Goal: Task Accomplishment & Management: Use online tool/utility

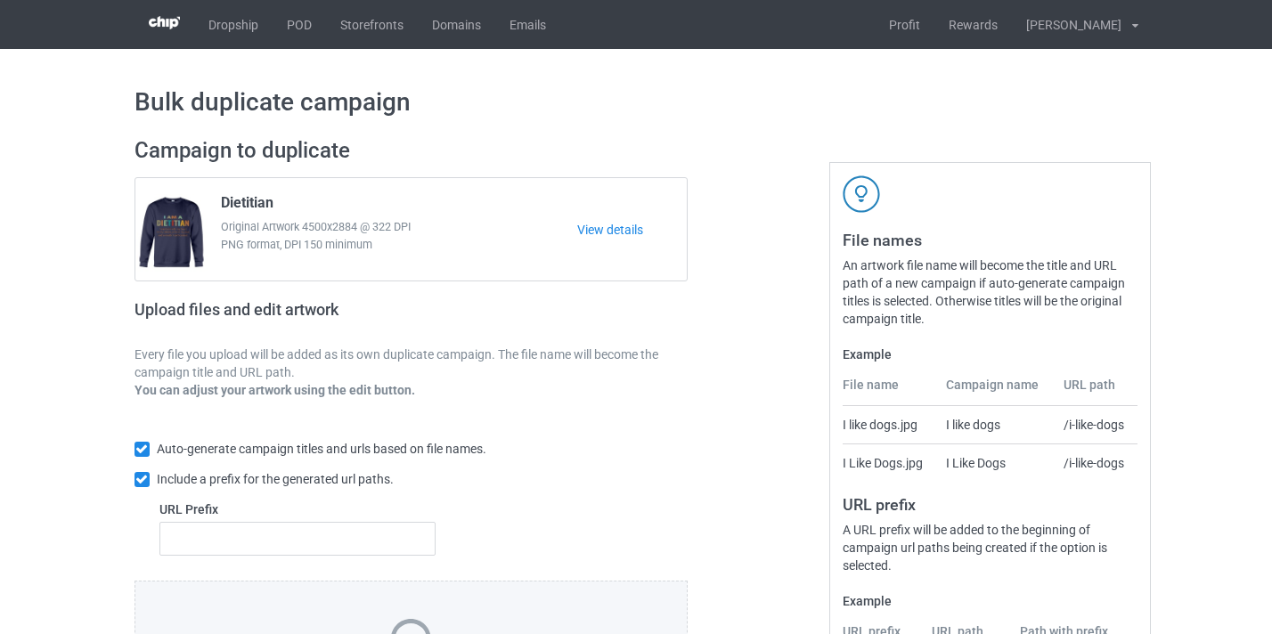
scroll to position [233, 0]
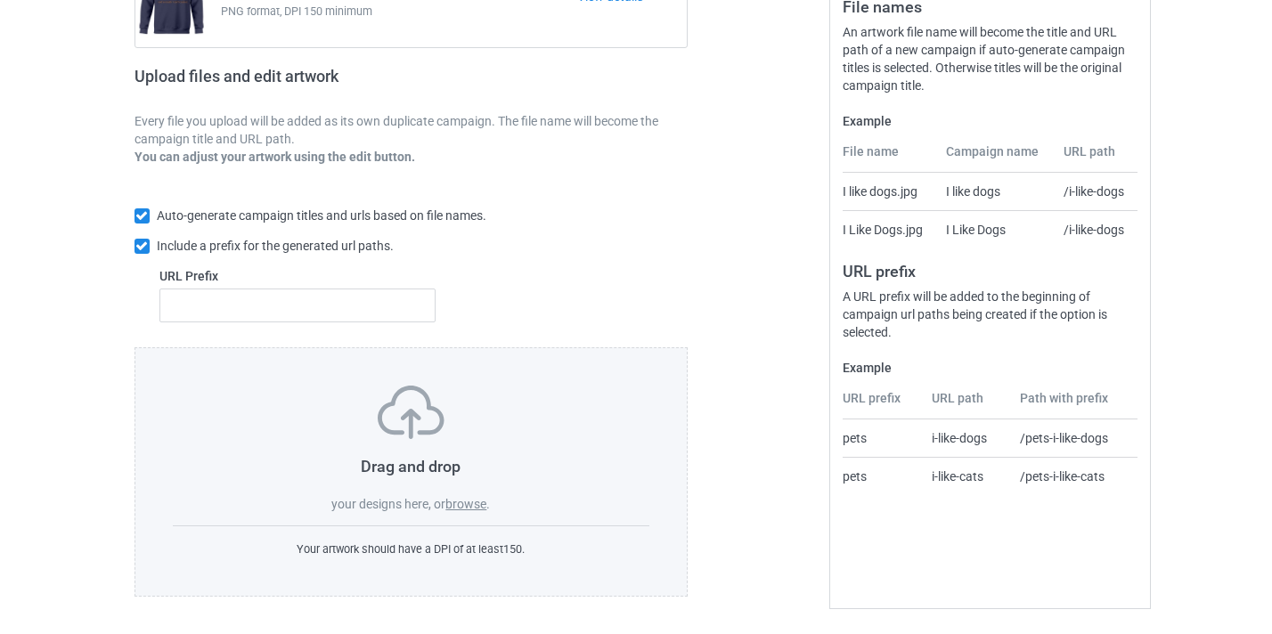
click at [474, 500] on label "browse" at bounding box center [465, 504] width 41 height 14
click at [0, 0] on input "browse" at bounding box center [0, 0] width 0 height 0
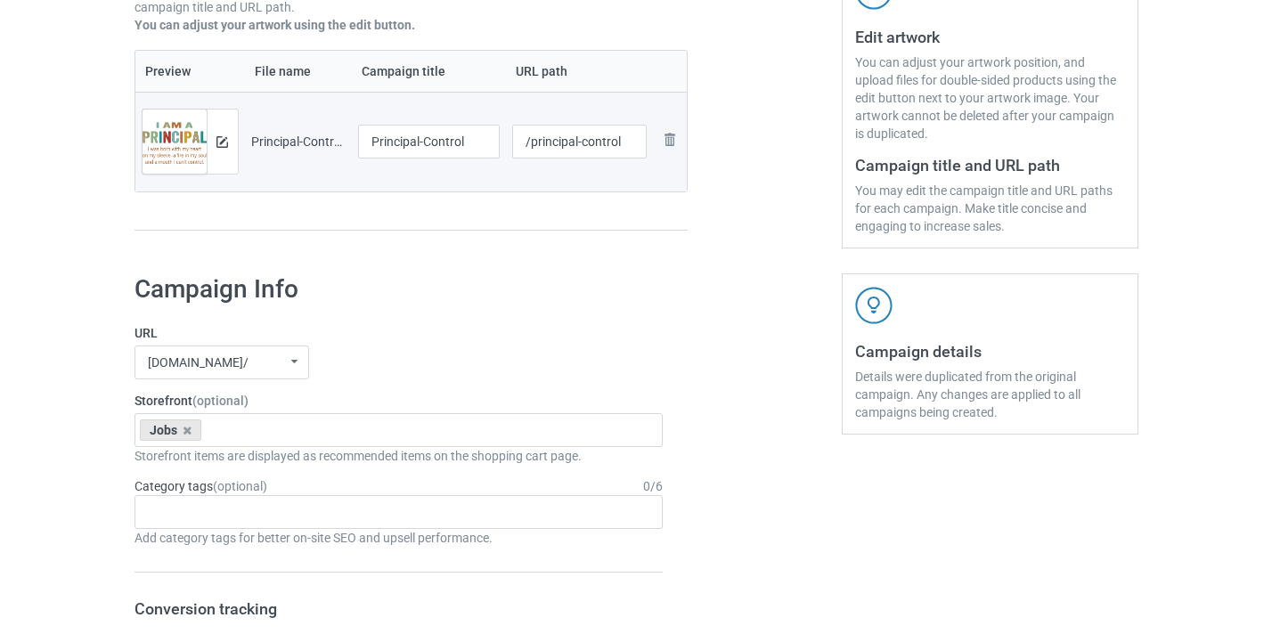
scroll to position [363, 0]
click at [441, 145] on input "Principal-Control" at bounding box center [429, 143] width 143 height 34
type input "Principal"
click at [610, 143] on input "/principal-control" at bounding box center [579, 143] width 135 height 34
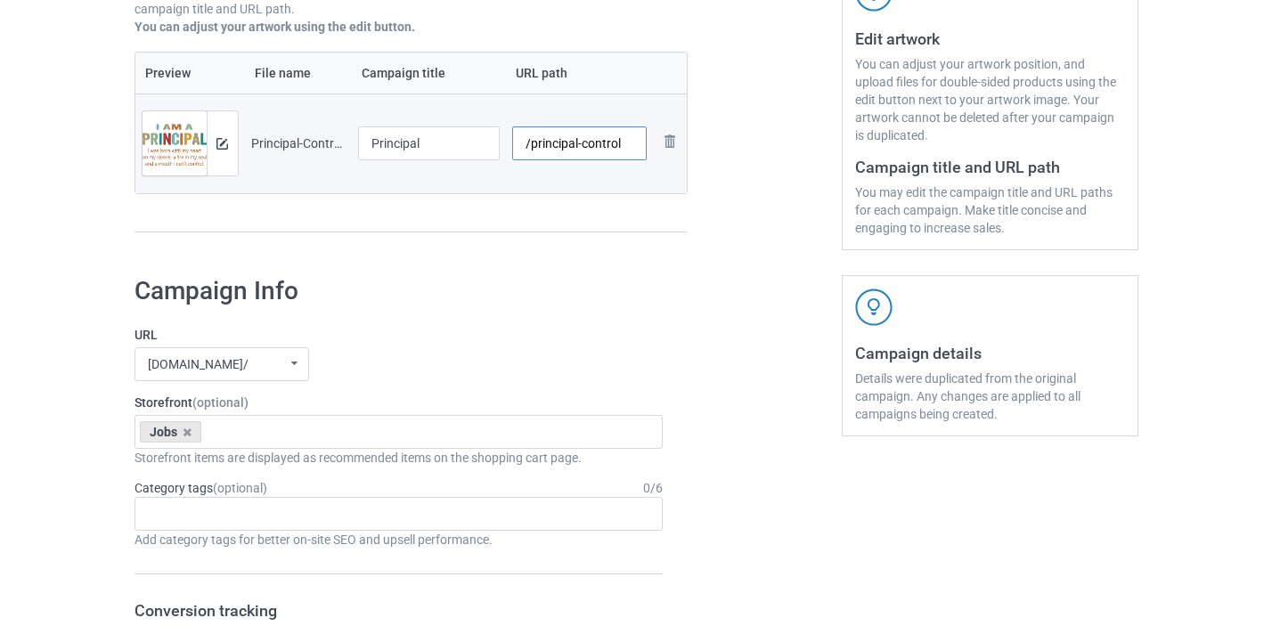
click at [610, 143] on input "/principal-control" at bounding box center [579, 143] width 135 height 34
type input "/principal10"
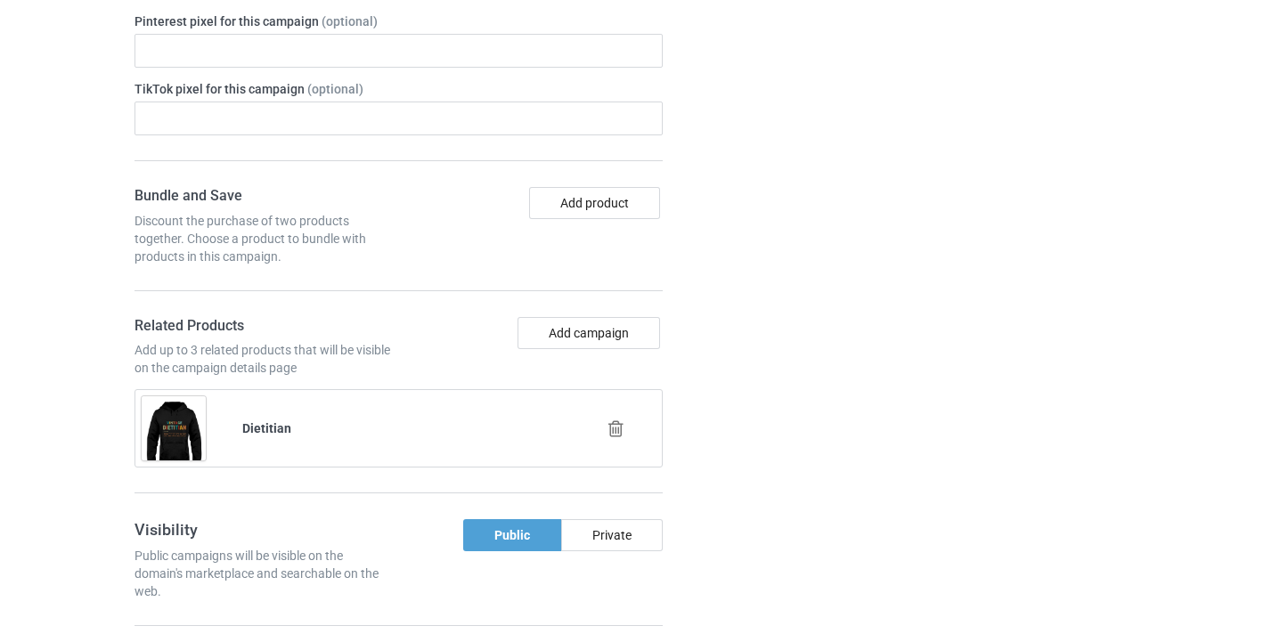
scroll to position [1128, 0]
click at [616, 432] on icon at bounding box center [616, 427] width 22 height 19
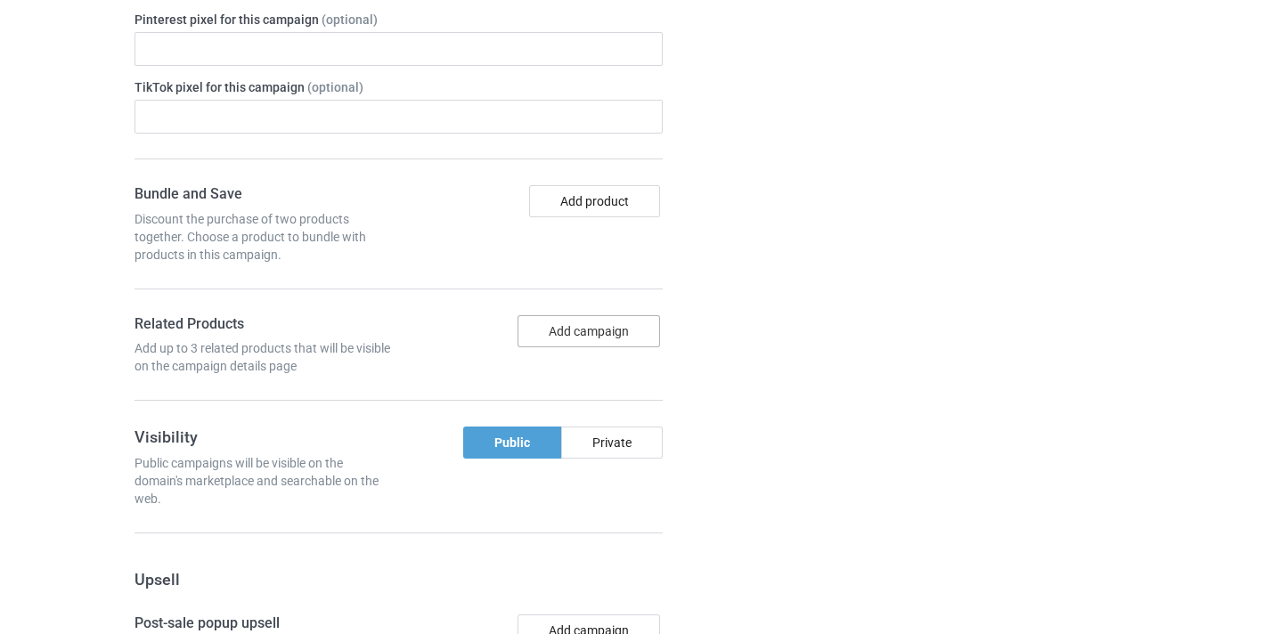
click at [612, 323] on button "Add campaign" at bounding box center [589, 331] width 143 height 32
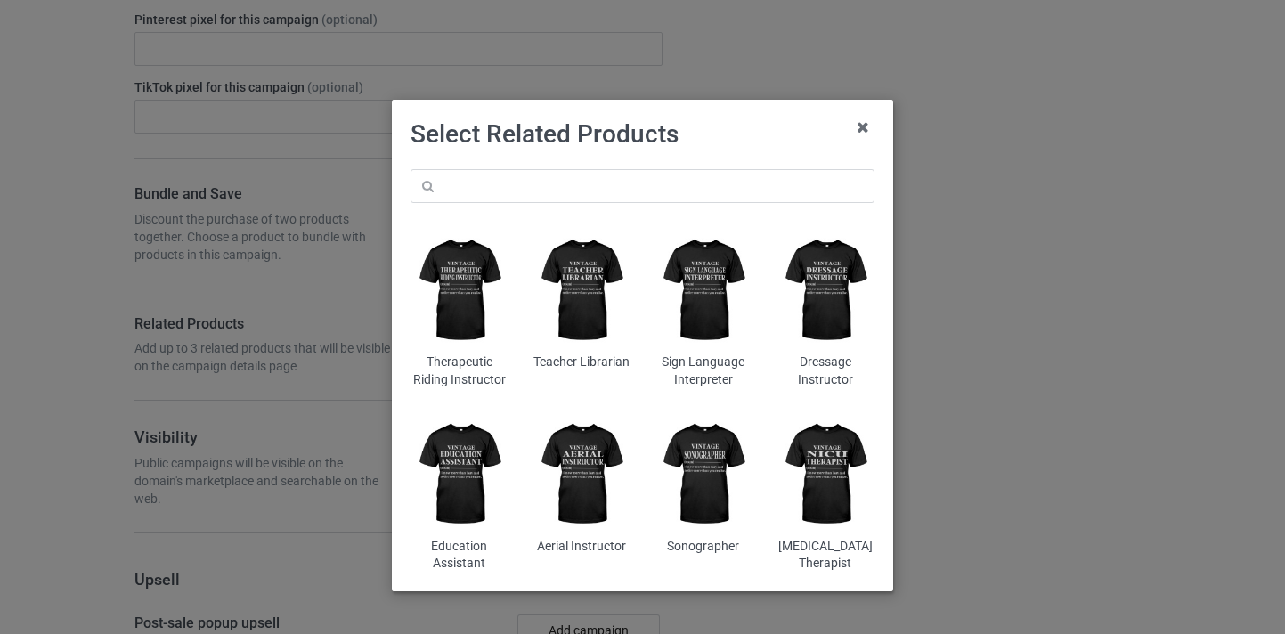
click at [633, 203] on div "Therapeutic Riding Instructor Teacher Librarian Sign Language Interpreter Dress…" at bounding box center [642, 371] width 489 height 428
click at [635, 187] on input "text" at bounding box center [643, 186] width 464 height 34
paste input "Principal"
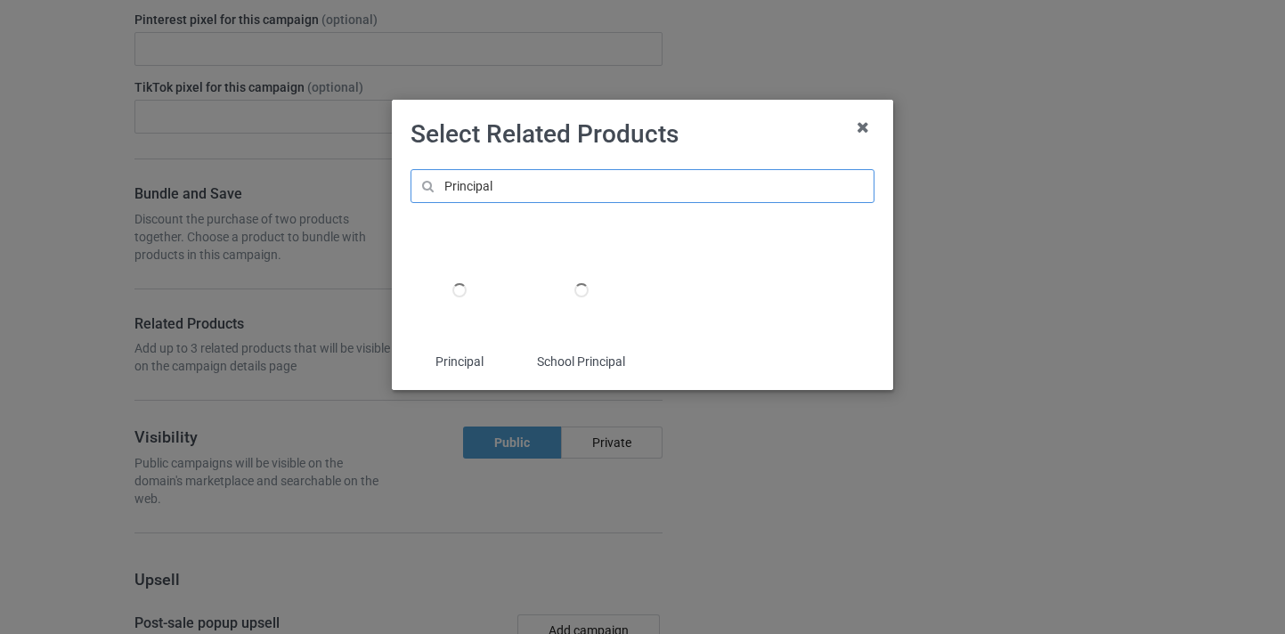
type input "Principal"
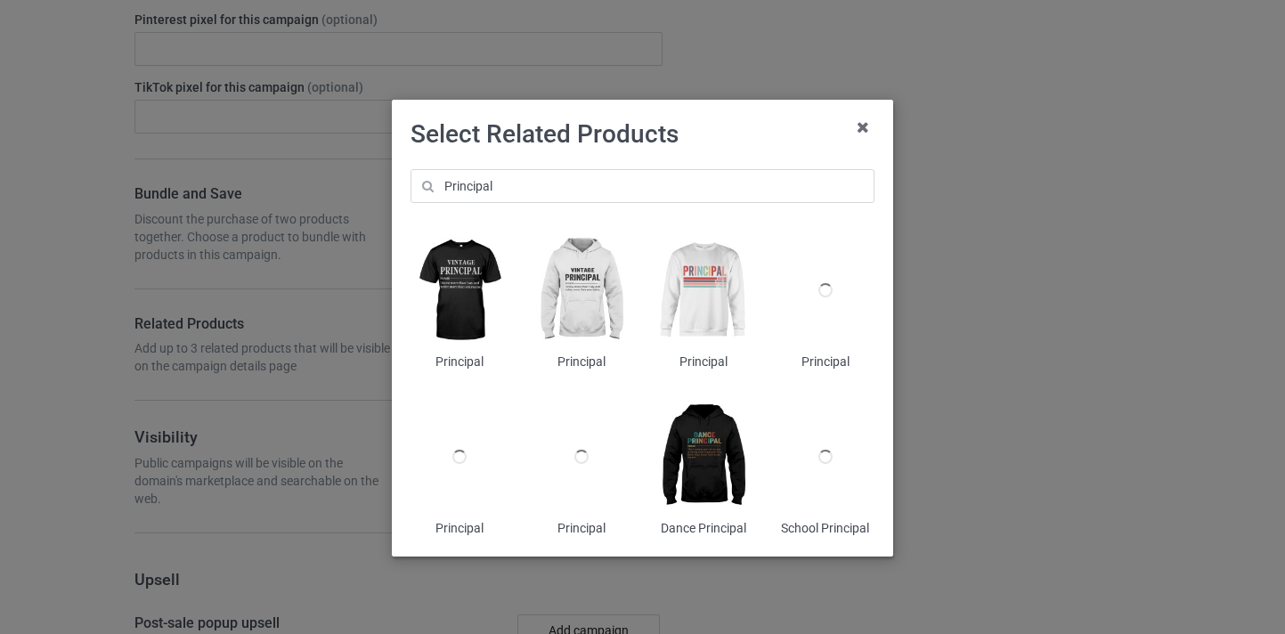
click at [723, 284] on img at bounding box center [704, 290] width 97 height 121
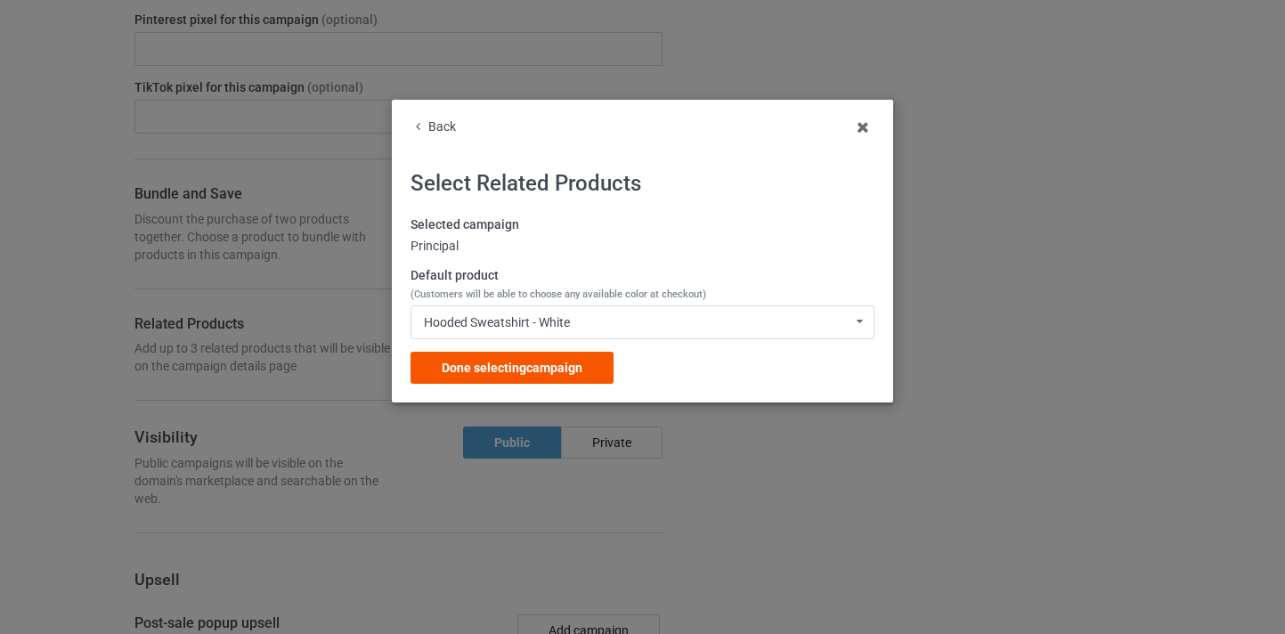
click at [551, 365] on span "Done selecting campaign" at bounding box center [512, 368] width 141 height 14
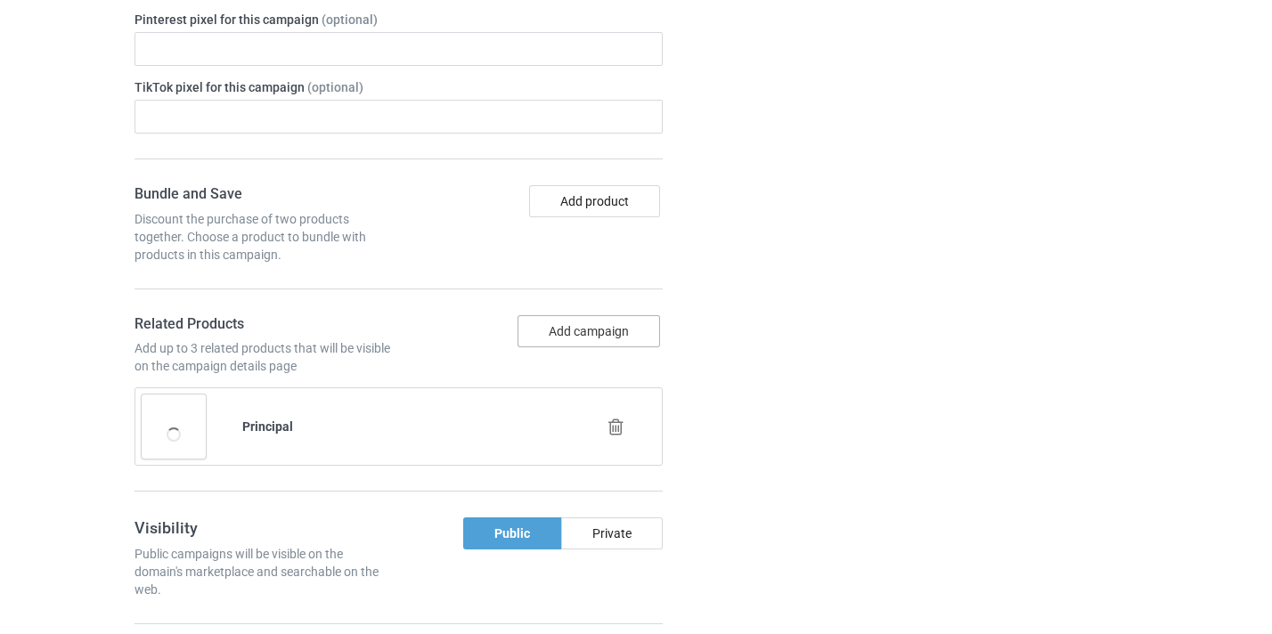
click at [574, 338] on button "Add campaign" at bounding box center [589, 331] width 143 height 32
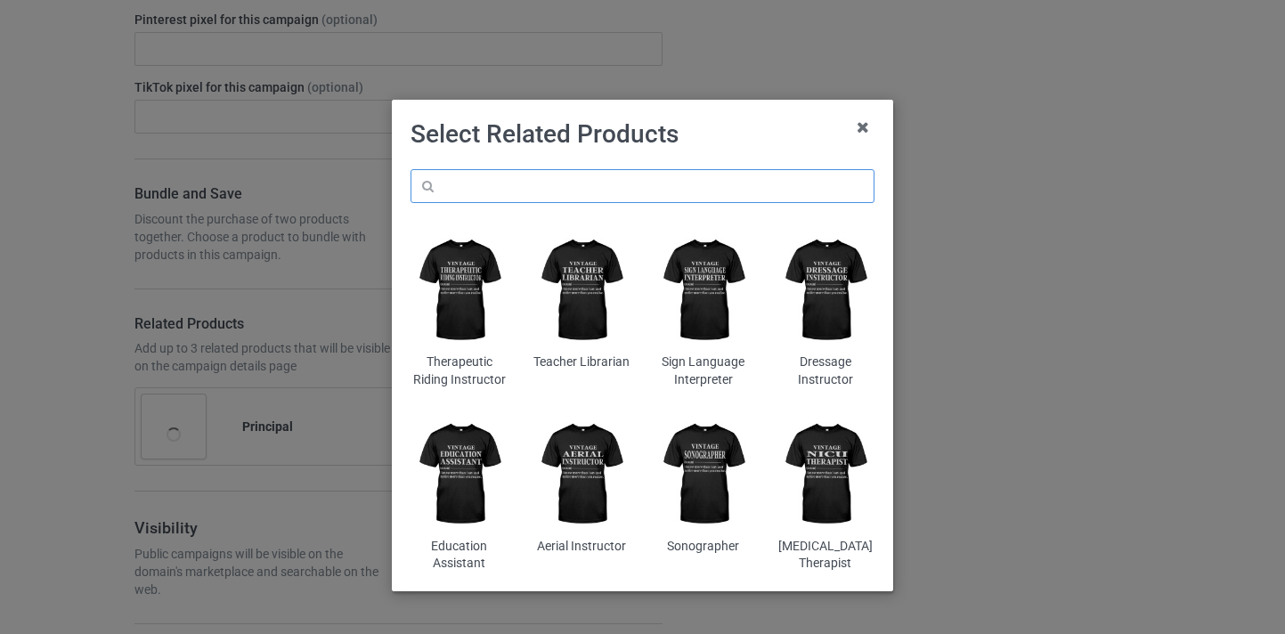
click at [643, 185] on input "text" at bounding box center [643, 186] width 464 height 34
paste input "Principal"
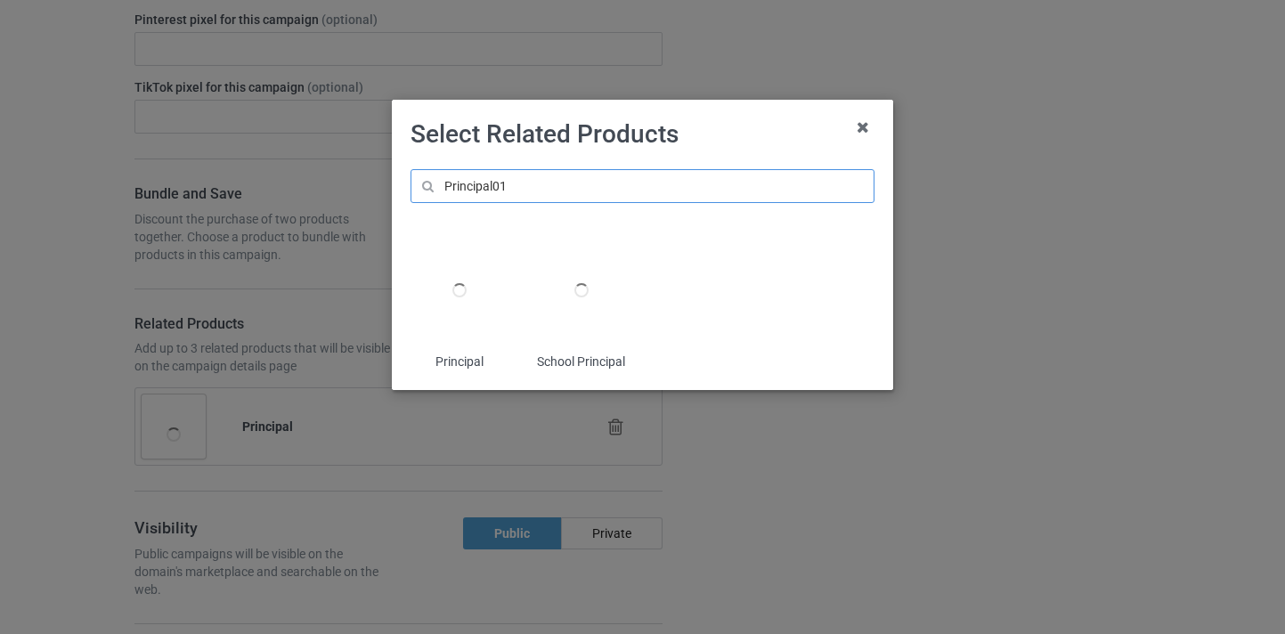
type input "Principal01"
click at [473, 279] on div at bounding box center [459, 290] width 97 height 121
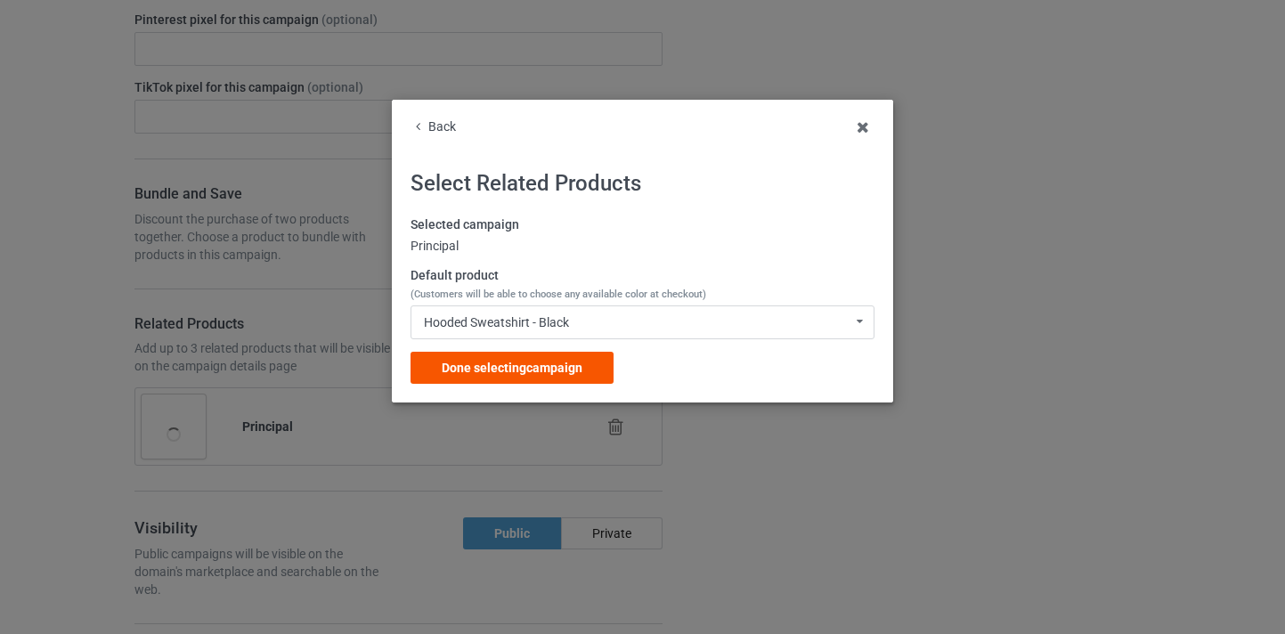
click at [590, 363] on div "Done selecting campaign" at bounding box center [512, 368] width 203 height 32
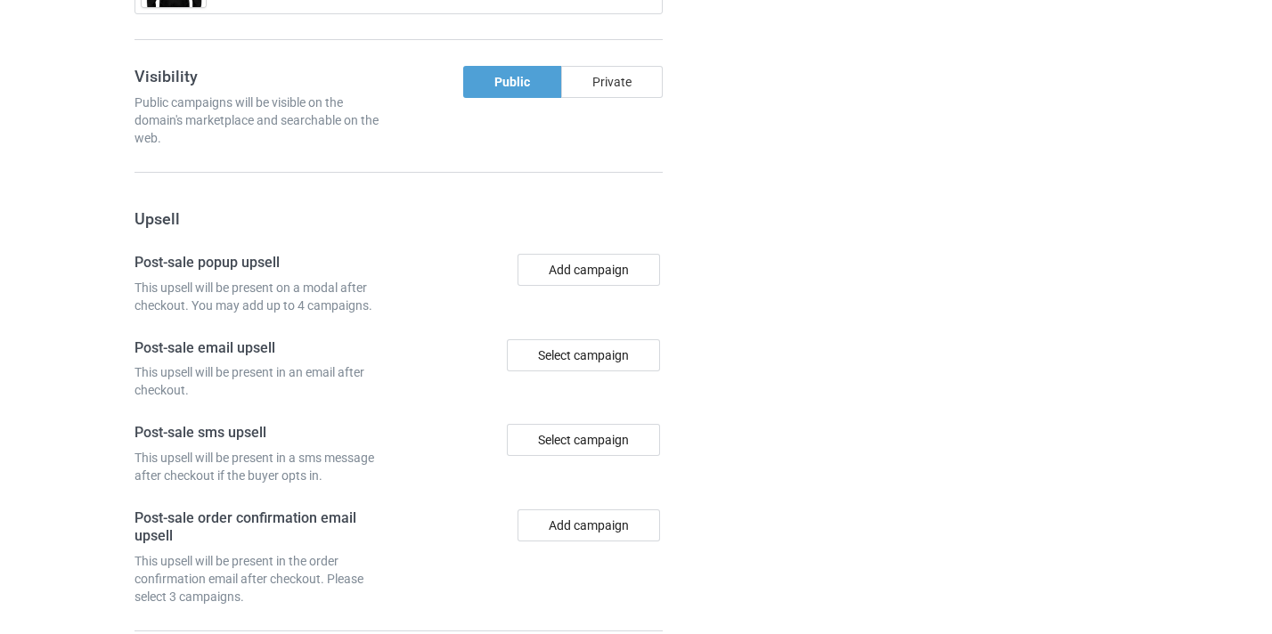
scroll to position [1827, 0]
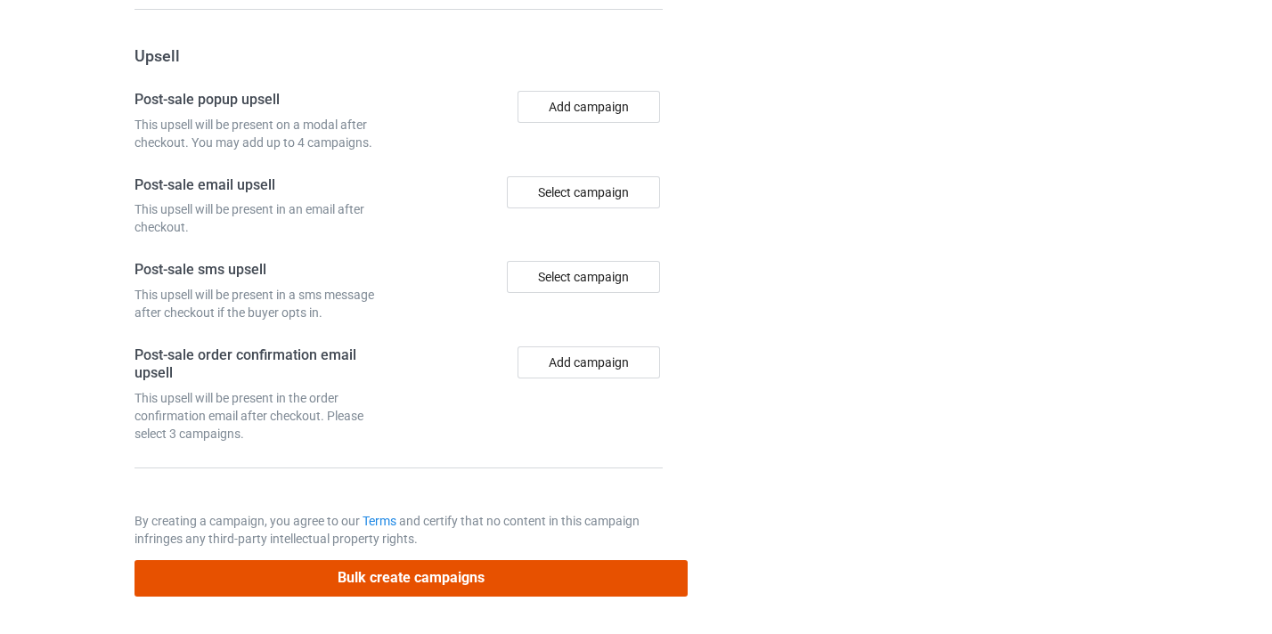
click at [522, 591] on button "Bulk create campaigns" at bounding box center [412, 578] width 554 height 37
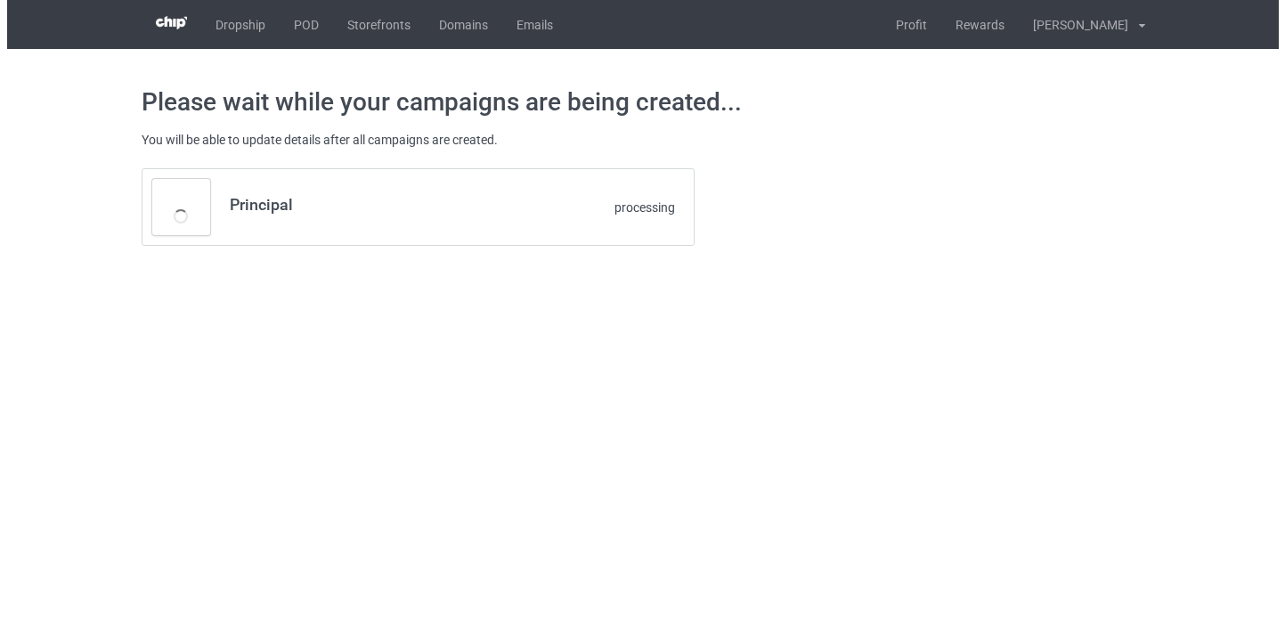
scroll to position [0, 0]
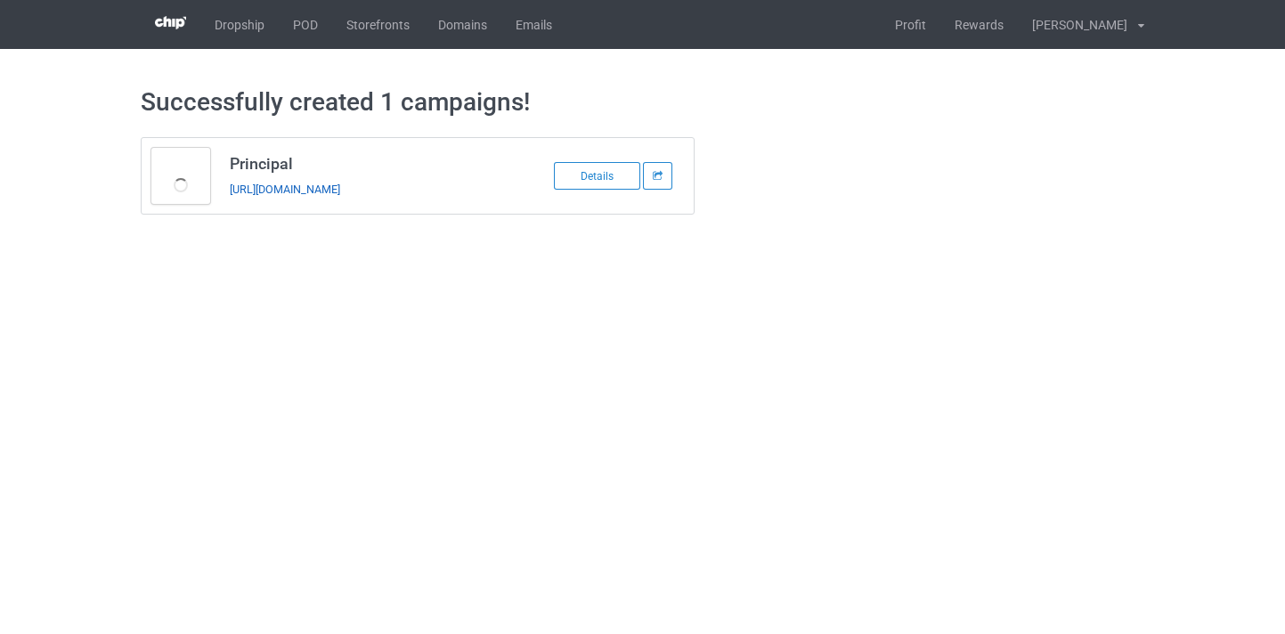
click at [340, 187] on link "[URL][DOMAIN_NAME]" at bounding box center [285, 189] width 110 height 13
